Goal: Transaction & Acquisition: Purchase product/service

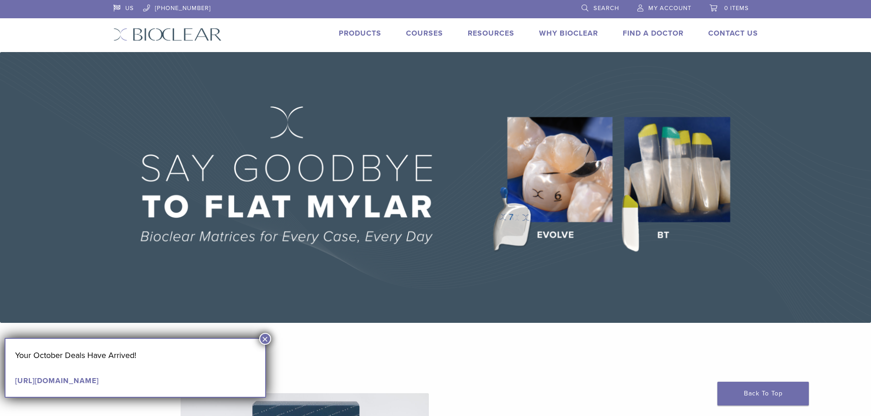
click at [269, 338] on button "×" at bounding box center [265, 339] width 12 height 12
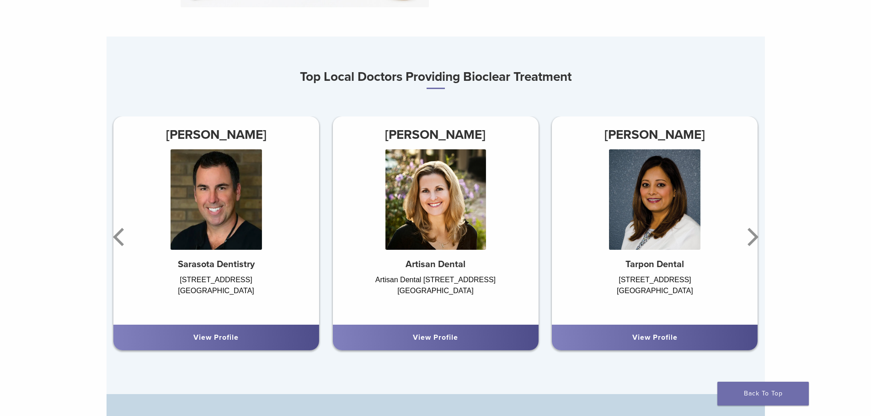
scroll to position [549, 0]
click at [754, 237] on icon "Next" at bounding box center [752, 237] width 11 height 18
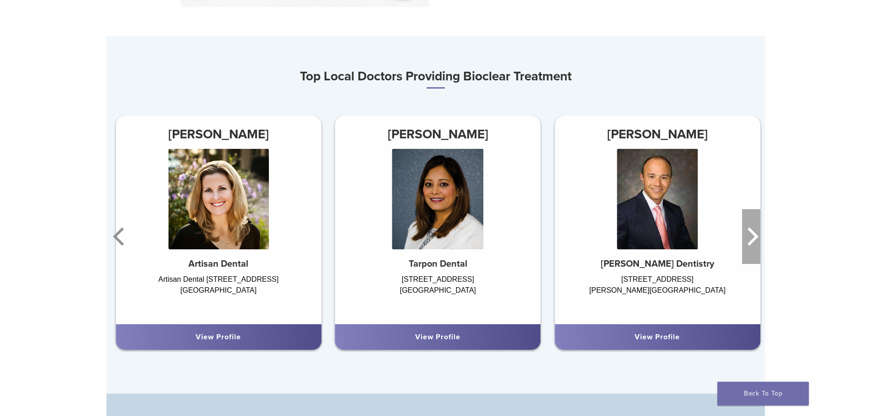
click at [754, 237] on icon "Next" at bounding box center [752, 237] width 11 height 18
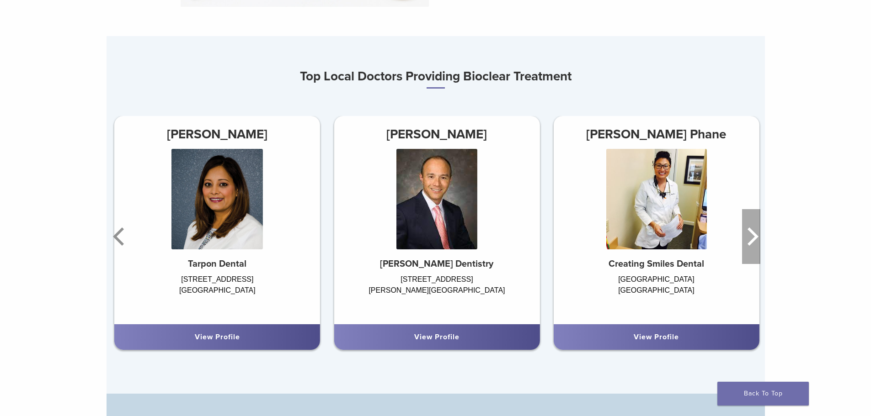
click at [754, 237] on icon "Next" at bounding box center [752, 237] width 11 height 18
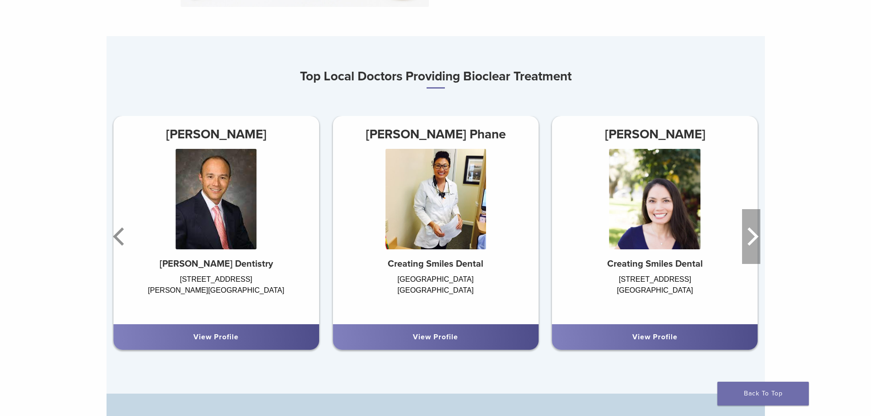
click at [754, 237] on icon "Next" at bounding box center [752, 237] width 11 height 18
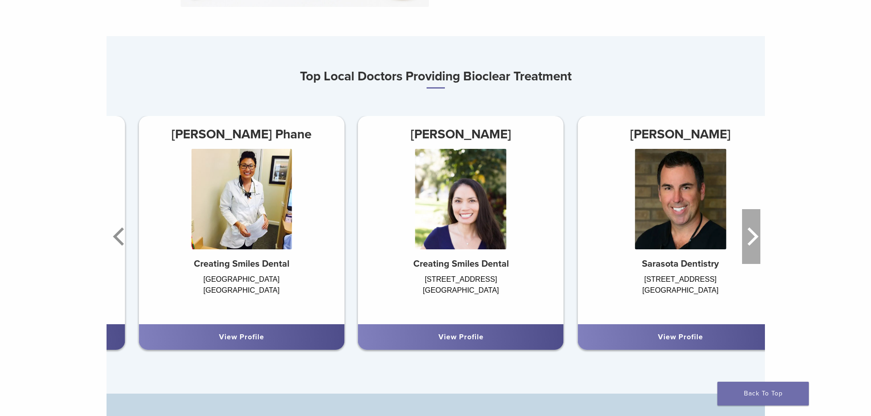
click at [754, 237] on icon "Next" at bounding box center [752, 237] width 11 height 18
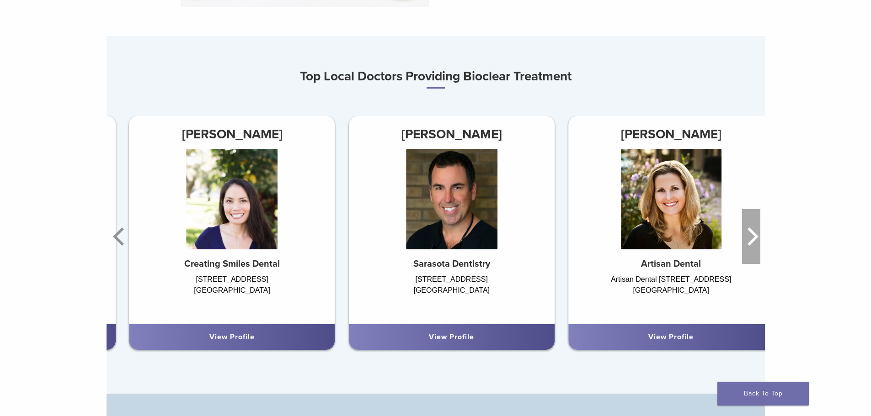
click at [754, 237] on icon "Next" at bounding box center [752, 237] width 11 height 18
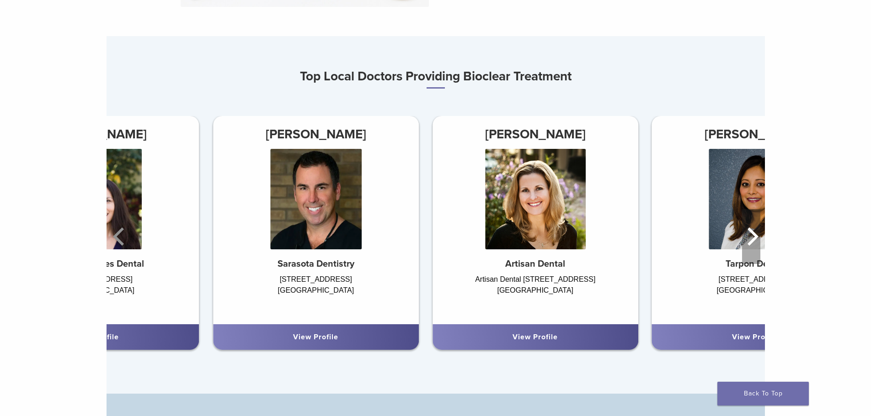
click at [754, 237] on icon "Next" at bounding box center [752, 237] width 11 height 18
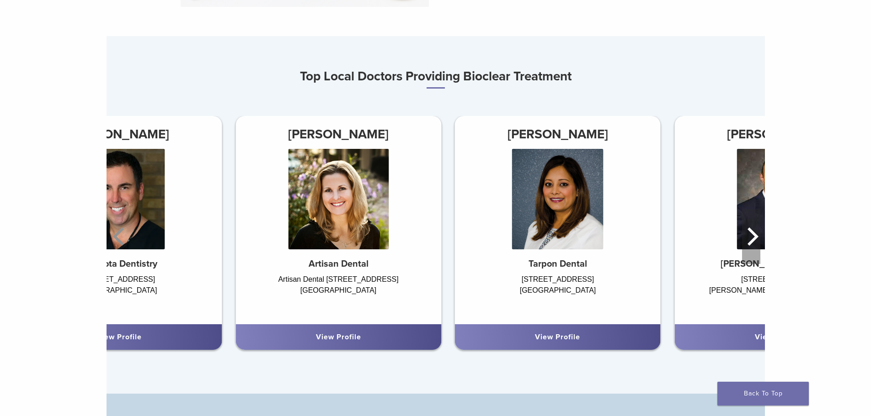
click at [754, 237] on icon "Next" at bounding box center [752, 237] width 11 height 18
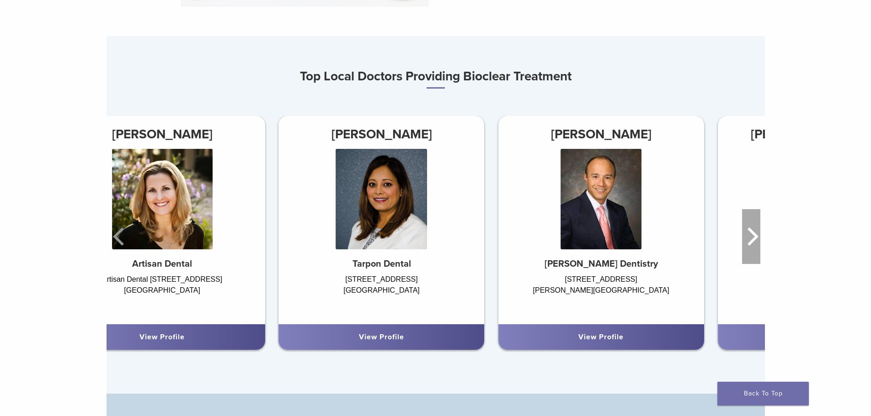
click at [754, 237] on icon "Next" at bounding box center [752, 237] width 11 height 18
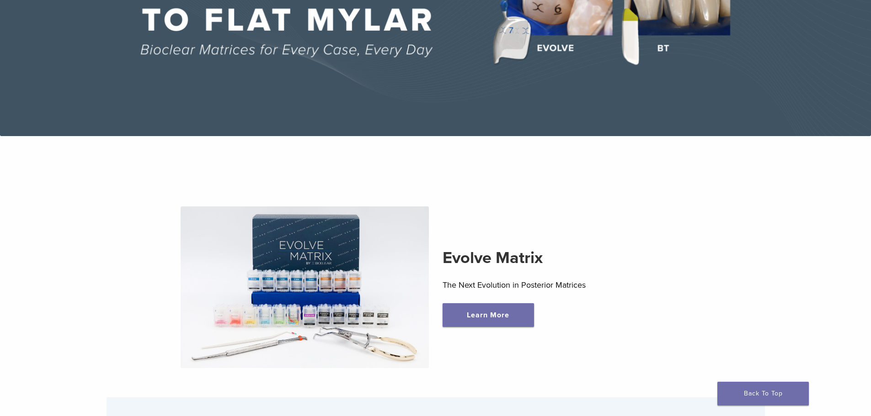
scroll to position [229, 0]
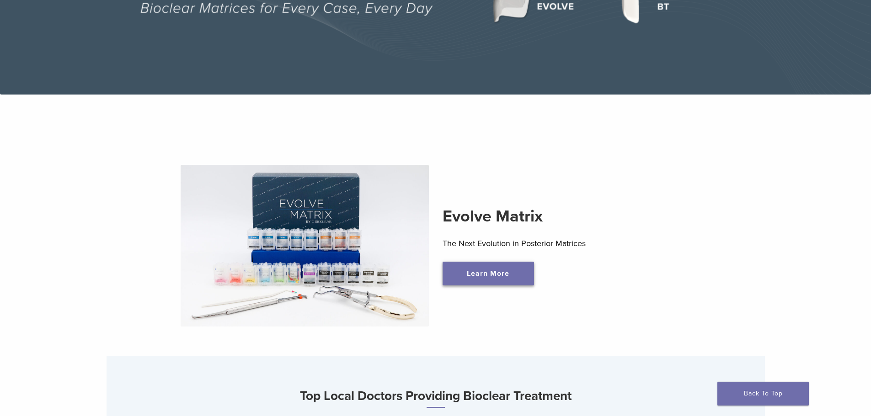
click at [492, 274] on link "Learn More" at bounding box center [488, 274] width 91 height 24
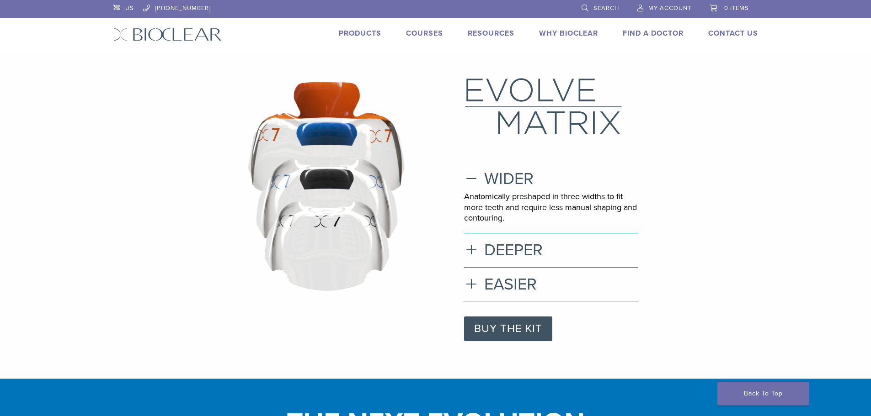
click at [421, 31] on link "Courses" at bounding box center [424, 33] width 37 height 9
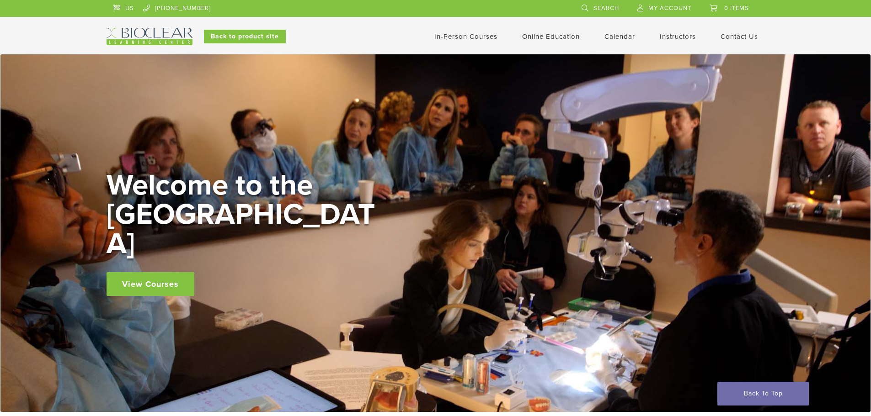
click at [145, 272] on link "View Courses" at bounding box center [151, 284] width 88 height 24
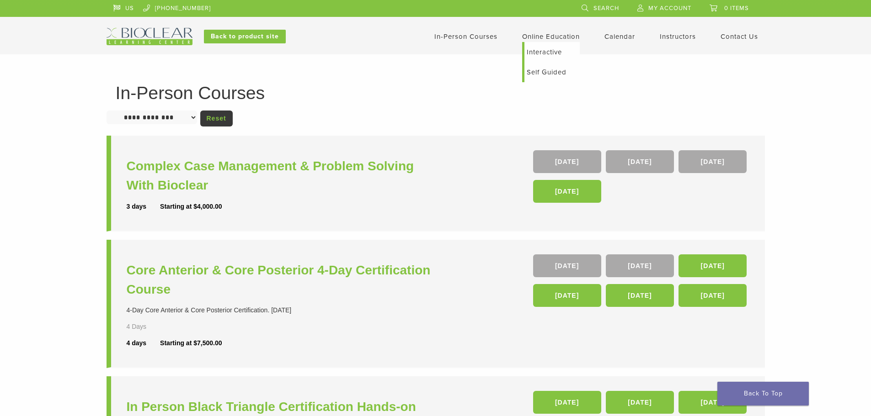
click at [548, 69] on link "Self Guided" at bounding box center [551, 72] width 55 height 20
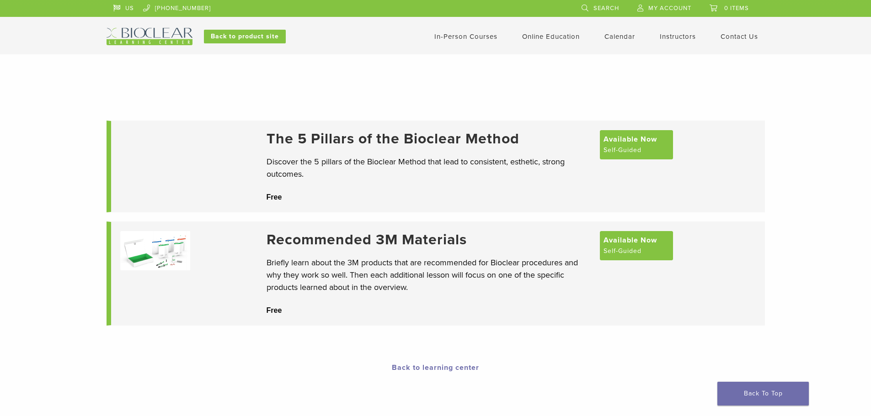
click at [148, 21] on div "US [PHONE_NUMBER] Search My Account 0 items Cart No products in the cart. Back …" at bounding box center [436, 22] width 658 height 45
click at [172, 40] on img at bounding box center [150, 36] width 86 height 17
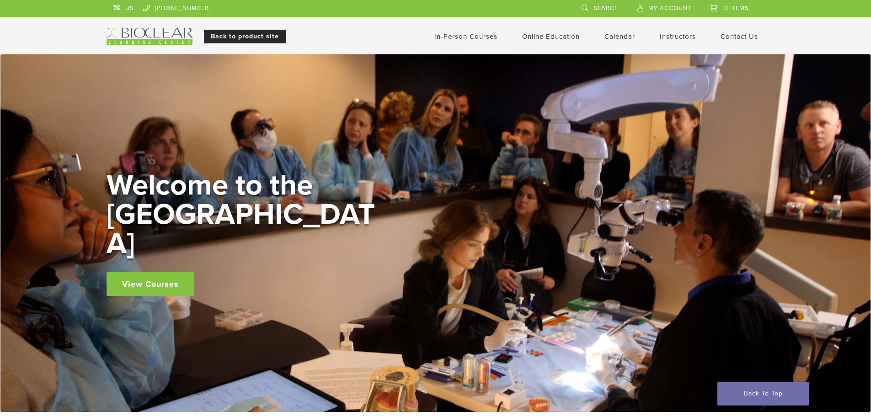
click at [255, 35] on link "Back to product site" at bounding box center [245, 37] width 82 height 14
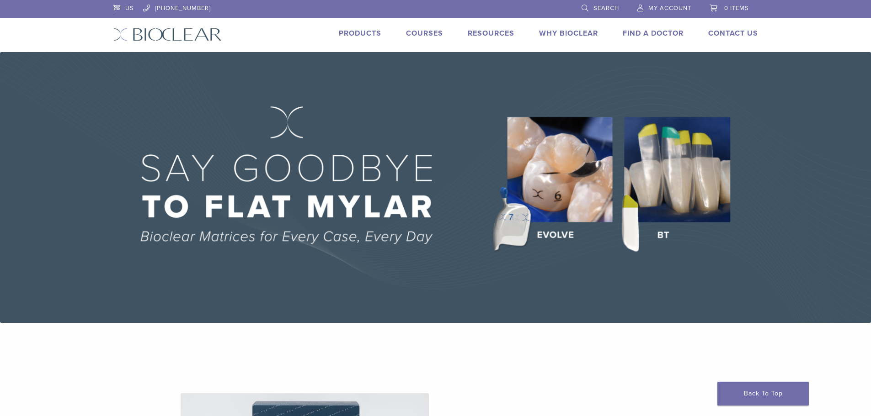
click at [375, 28] on li "Products" at bounding box center [360, 33] width 43 height 11
click at [360, 32] on link "Products" at bounding box center [360, 33] width 43 height 9
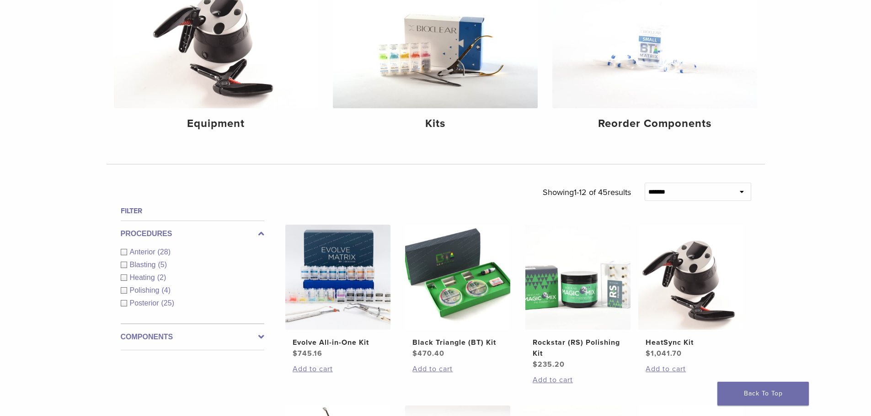
scroll to position [183, 0]
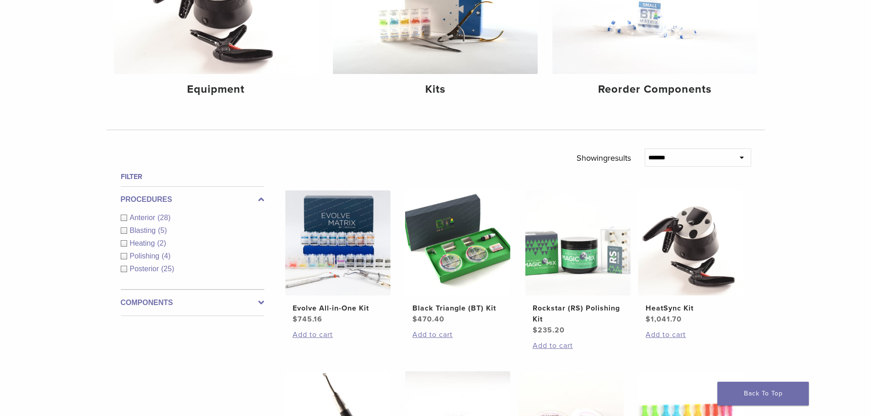
click at [123, 218] on div "Anterior (28)" at bounding box center [193, 218] width 144 height 11
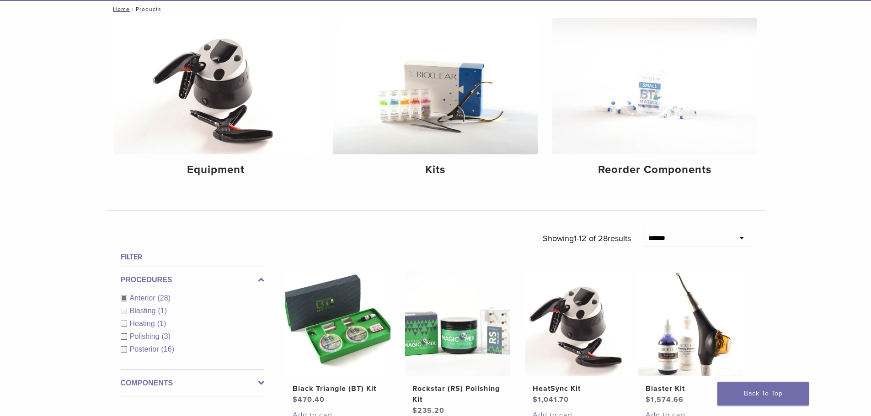
scroll to position [229, 0]
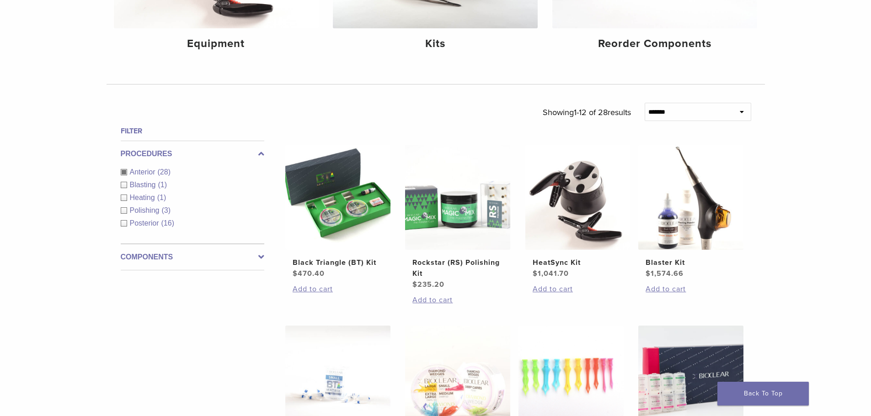
click at [252, 257] on label "Components" at bounding box center [193, 257] width 144 height 11
click at [126, 237] on div "Matrix Systems (2)" at bounding box center [193, 237] width 144 height 11
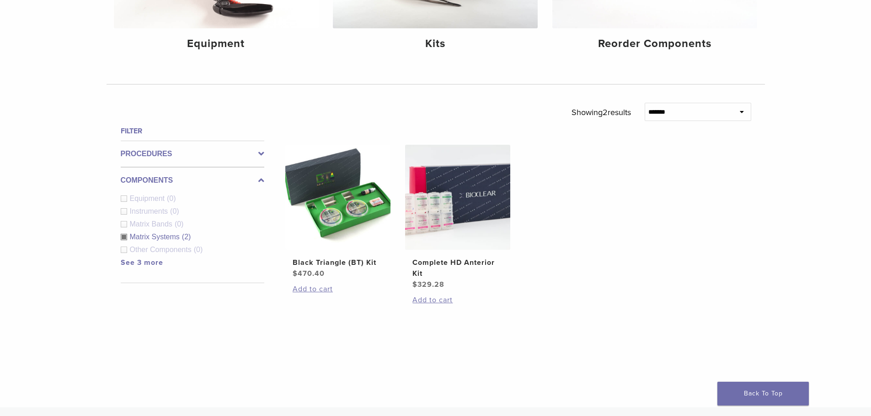
click at [122, 235] on div "Matrix Systems (2)" at bounding box center [193, 237] width 144 height 11
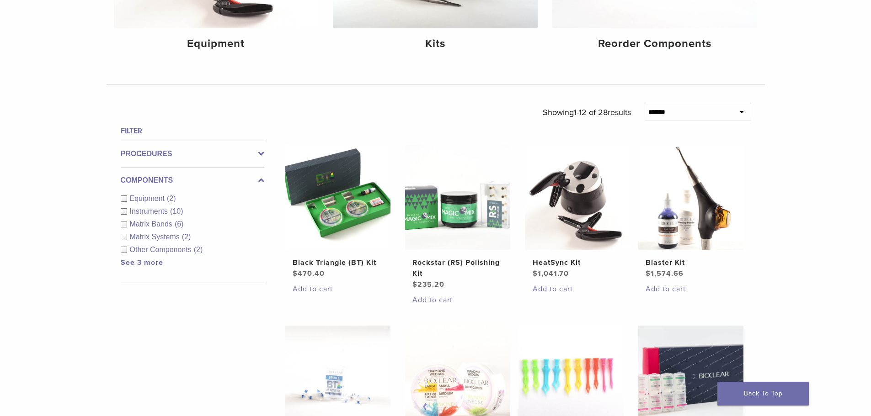
click at [124, 224] on div "Matrix Bands (6)" at bounding box center [193, 224] width 144 height 11
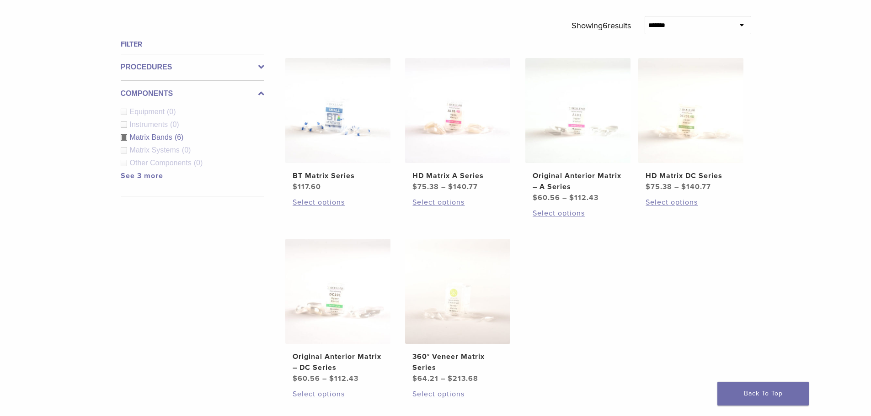
scroll to position [229, 0]
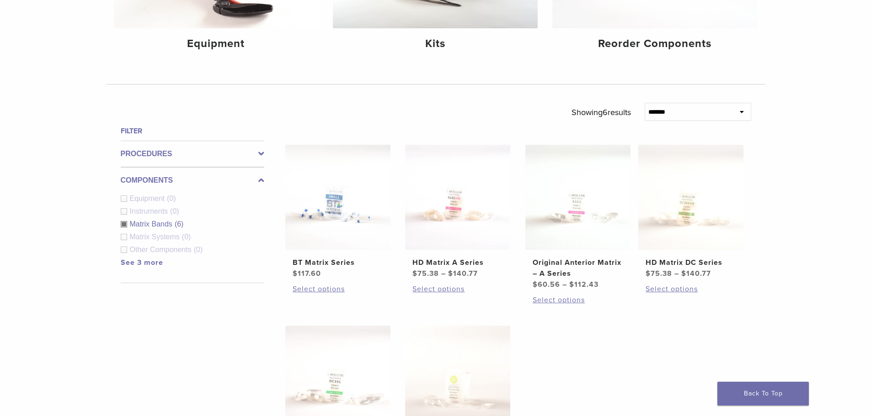
click at [124, 223] on div "Matrix Bands (6)" at bounding box center [193, 224] width 144 height 11
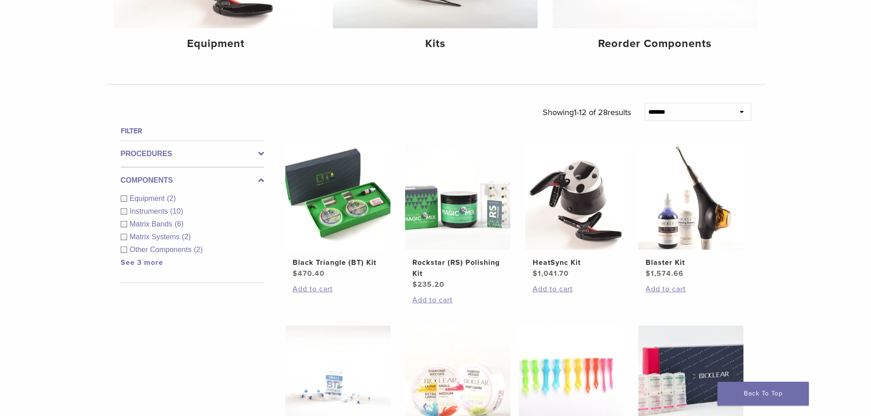
click at [127, 196] on div "Equipment (2)" at bounding box center [193, 198] width 144 height 11
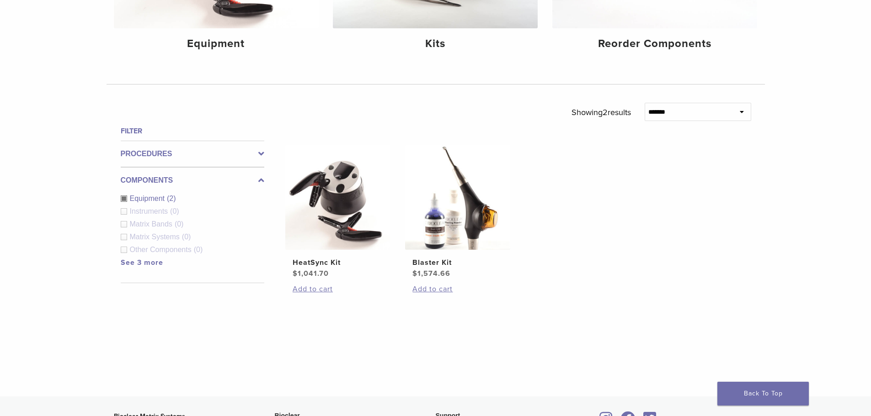
click at [126, 196] on div "Equipment (2)" at bounding box center [193, 198] width 144 height 11
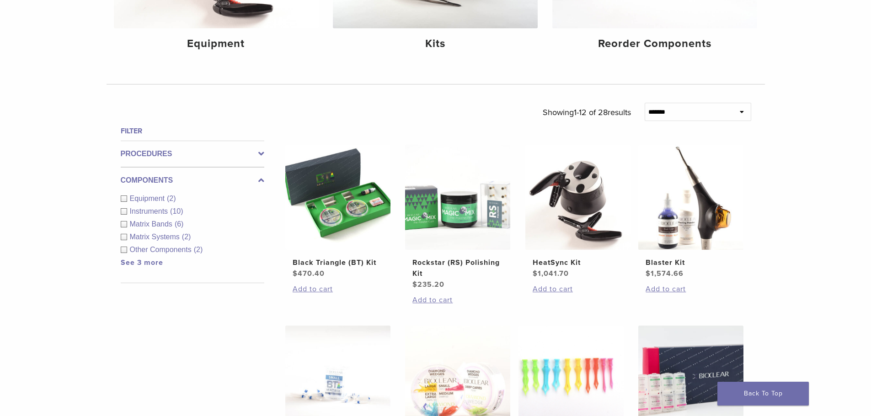
click at [123, 209] on div "Instruments (10)" at bounding box center [193, 211] width 144 height 11
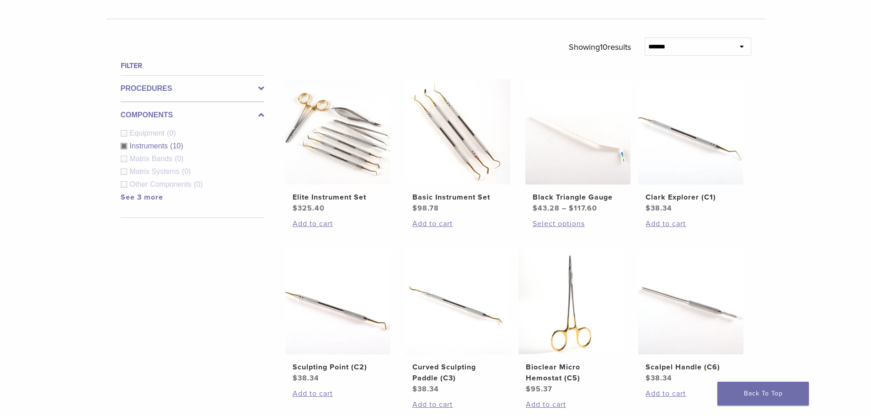
scroll to position [229, 0]
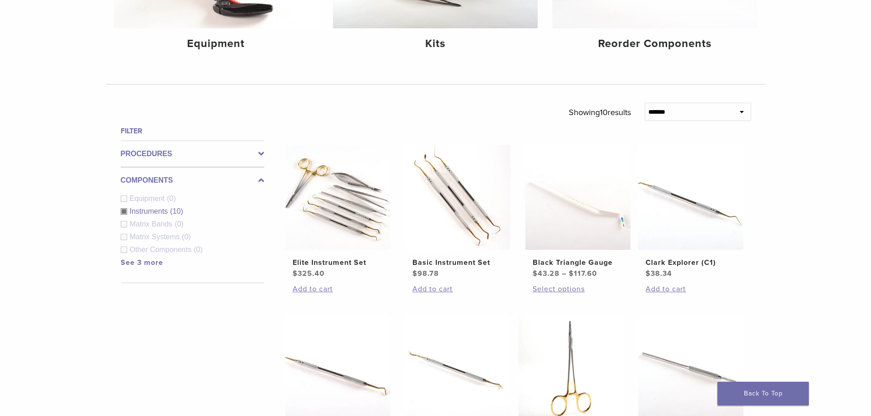
click at [125, 210] on div "Instruments (10)" at bounding box center [193, 211] width 144 height 11
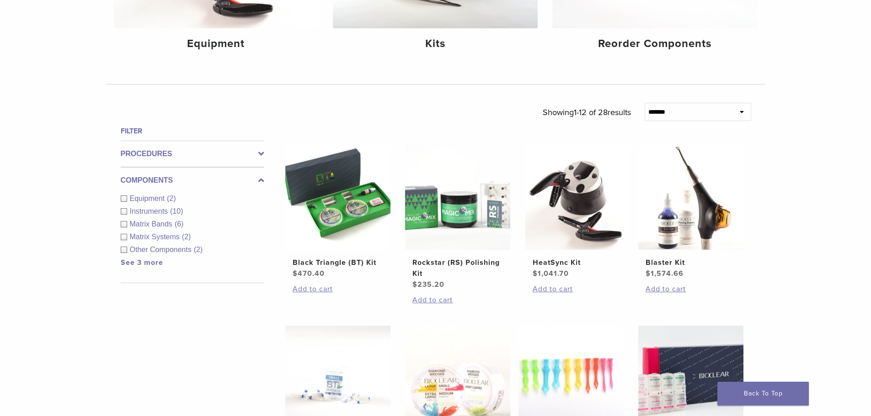
click at [125, 239] on div "Matrix Systems (2)" at bounding box center [193, 237] width 144 height 11
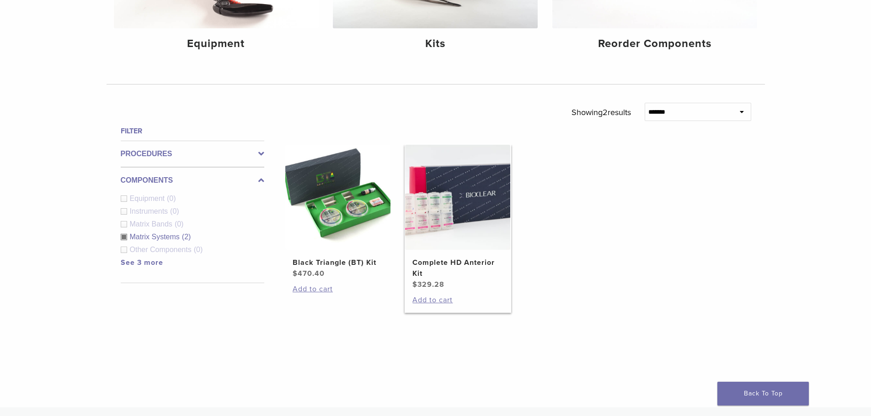
click at [462, 208] on img at bounding box center [457, 197] width 105 height 105
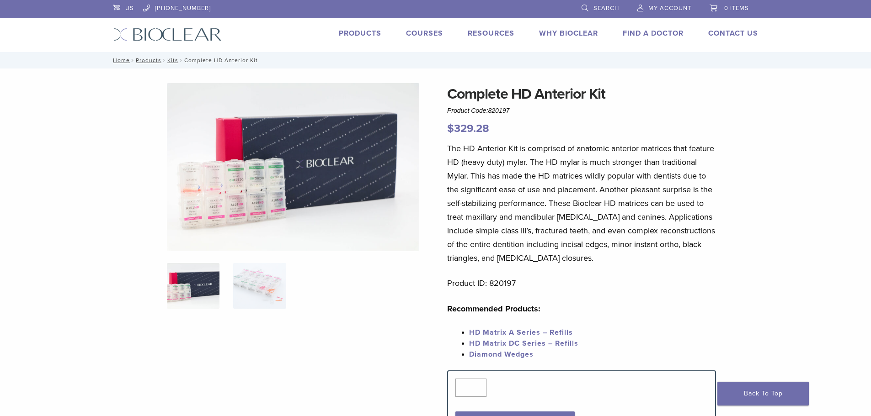
click at [219, 184] on img at bounding box center [293, 167] width 252 height 168
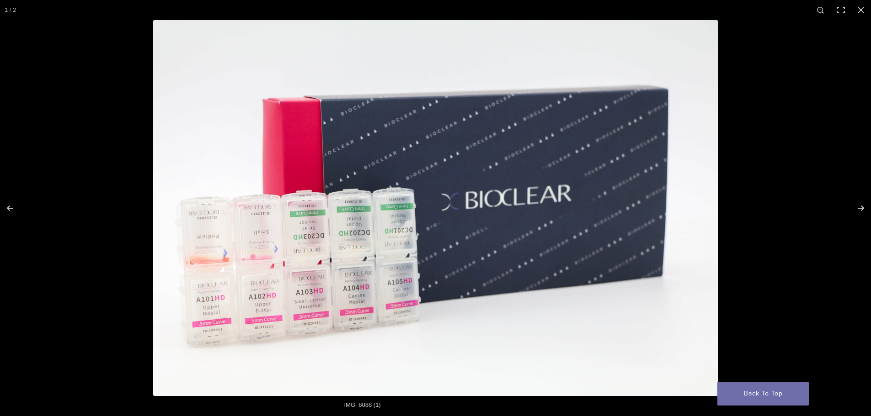
click at [253, 207] on img "Full screen image" at bounding box center [435, 208] width 565 height 376
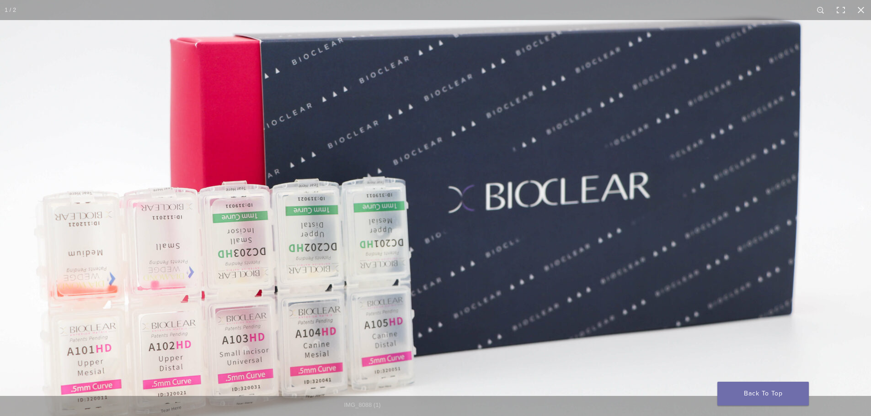
click at [253, 207] on img "Full screen image" at bounding box center [439, 208] width 878 height 585
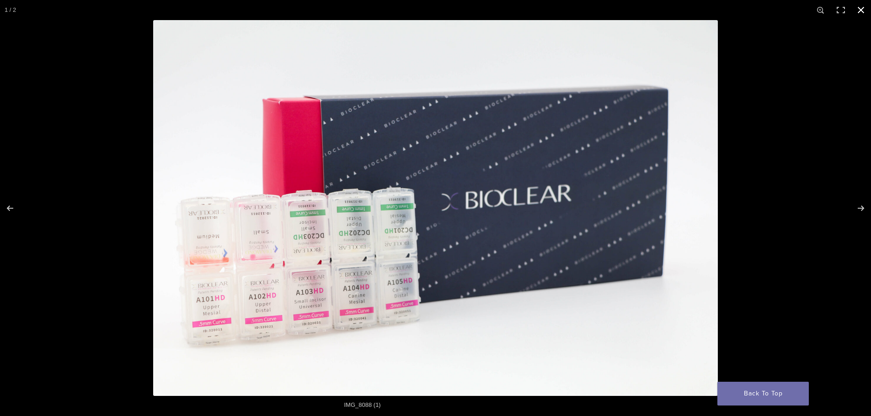
click at [121, 173] on div "Full screen image" at bounding box center [435, 208] width 871 height 416
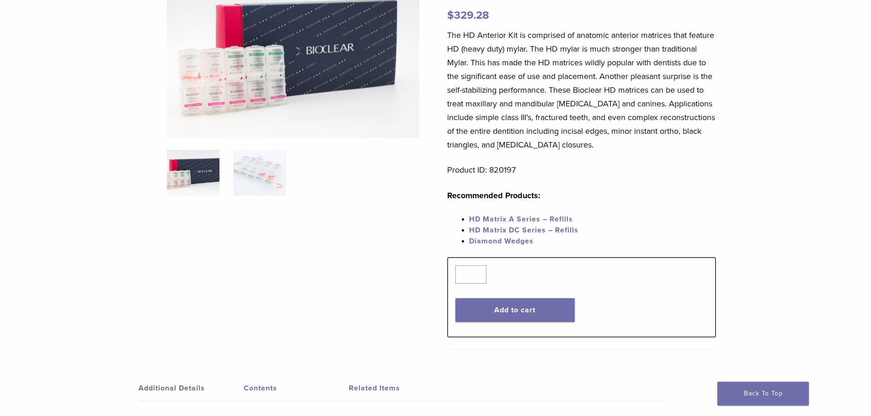
scroll to position [91, 0]
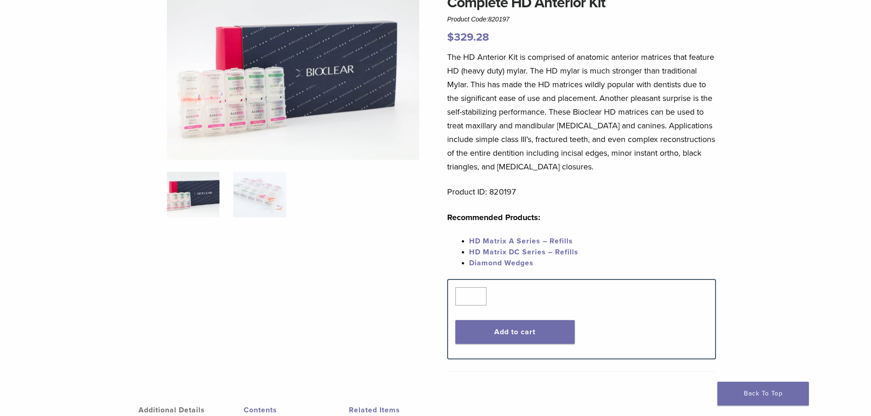
click at [231, 190] on ol at bounding box center [293, 201] width 266 height 58
click at [264, 191] on img at bounding box center [259, 195] width 53 height 46
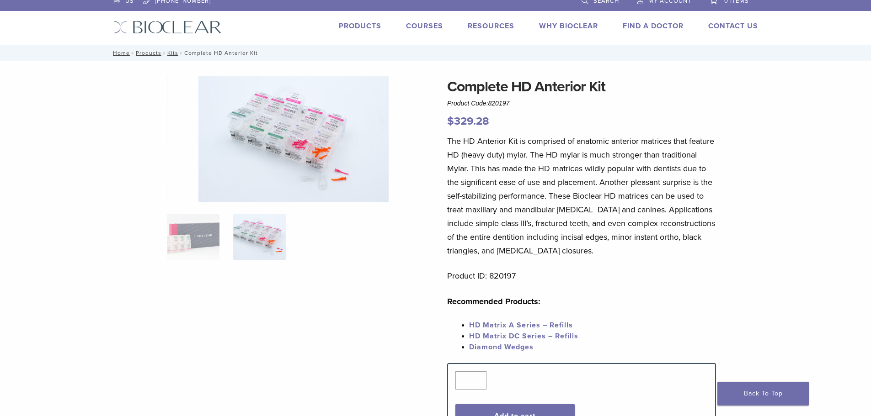
scroll to position [0, 0]
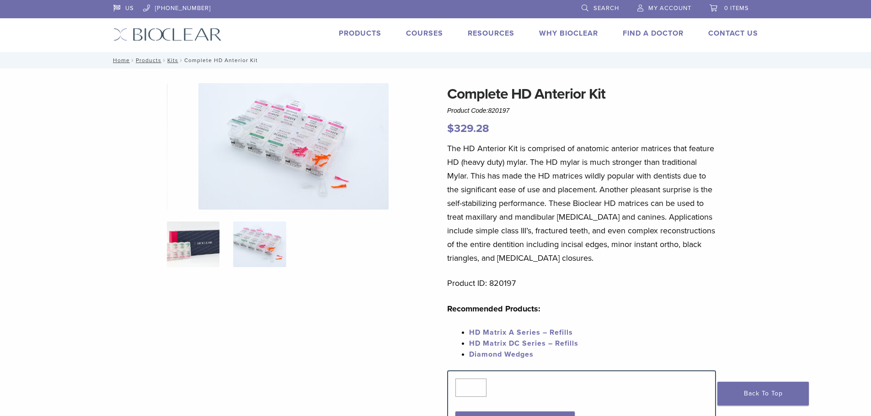
click at [212, 245] on img at bounding box center [193, 245] width 53 height 46
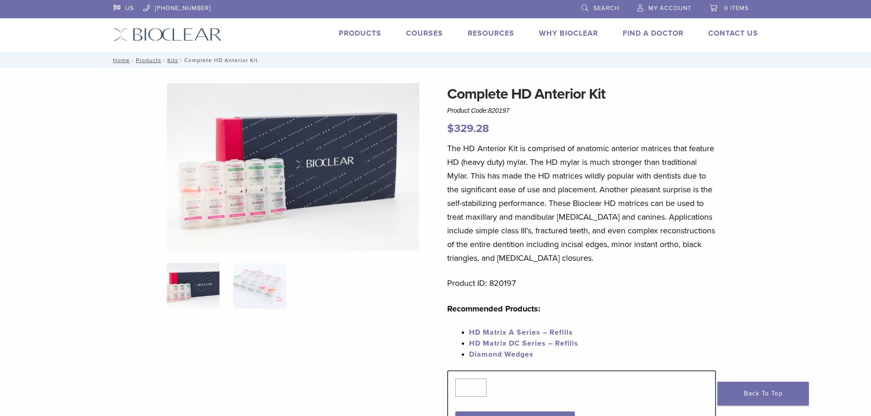
click at [230, 186] on img at bounding box center [293, 167] width 252 height 168
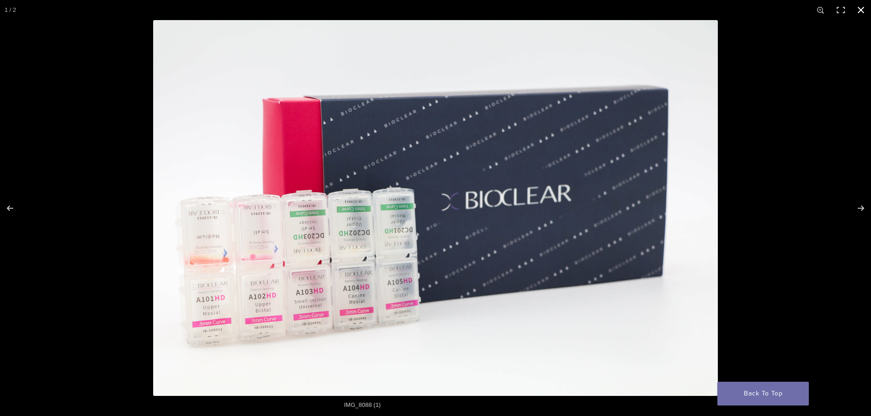
click at [103, 276] on div "Full screen image" at bounding box center [435, 208] width 871 height 416
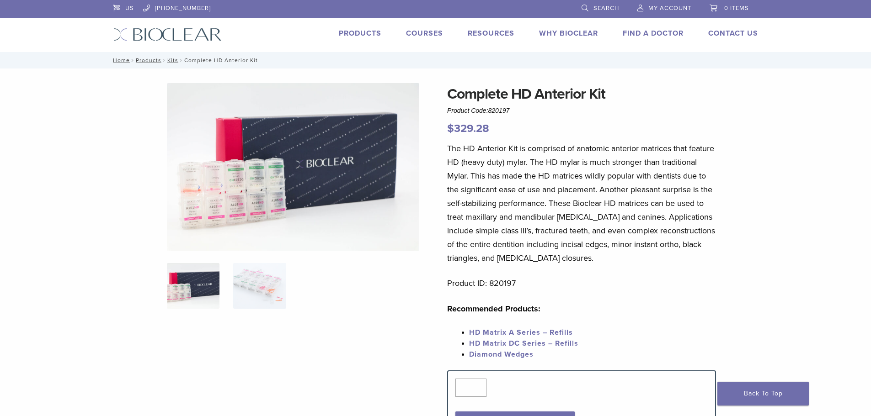
click at [194, 28] on img at bounding box center [167, 34] width 108 height 13
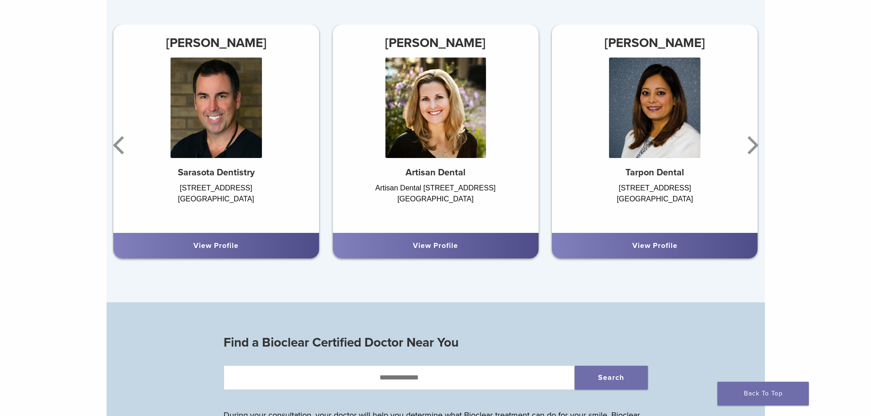
scroll to position [366, 0]
